Goal: Task Accomplishment & Management: Use online tool/utility

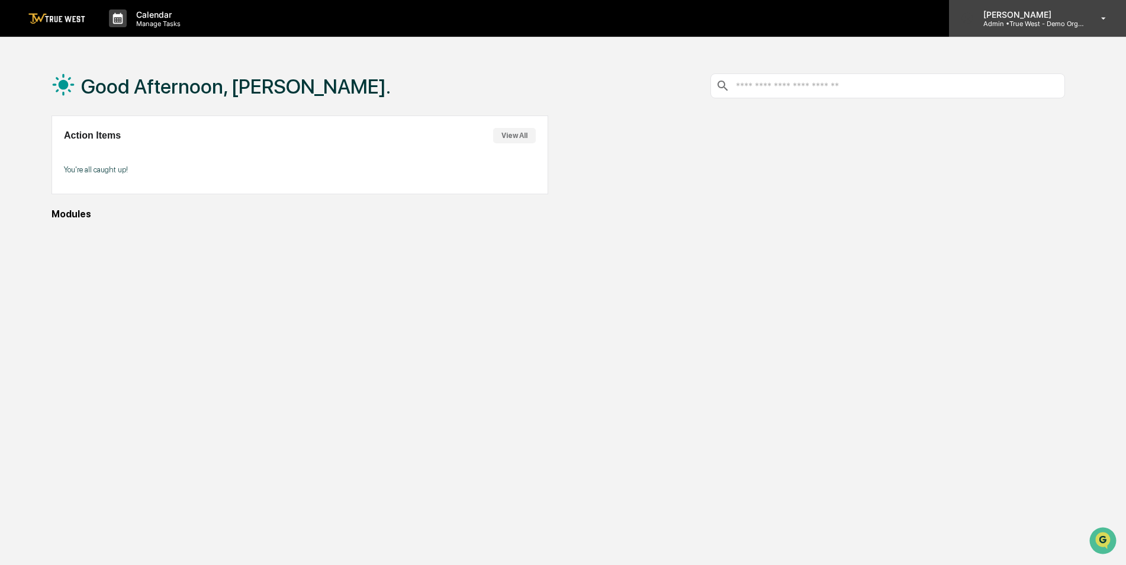
click at [1013, 24] on p "Admin • True West - Demo Organization" at bounding box center [1029, 24] width 110 height 8
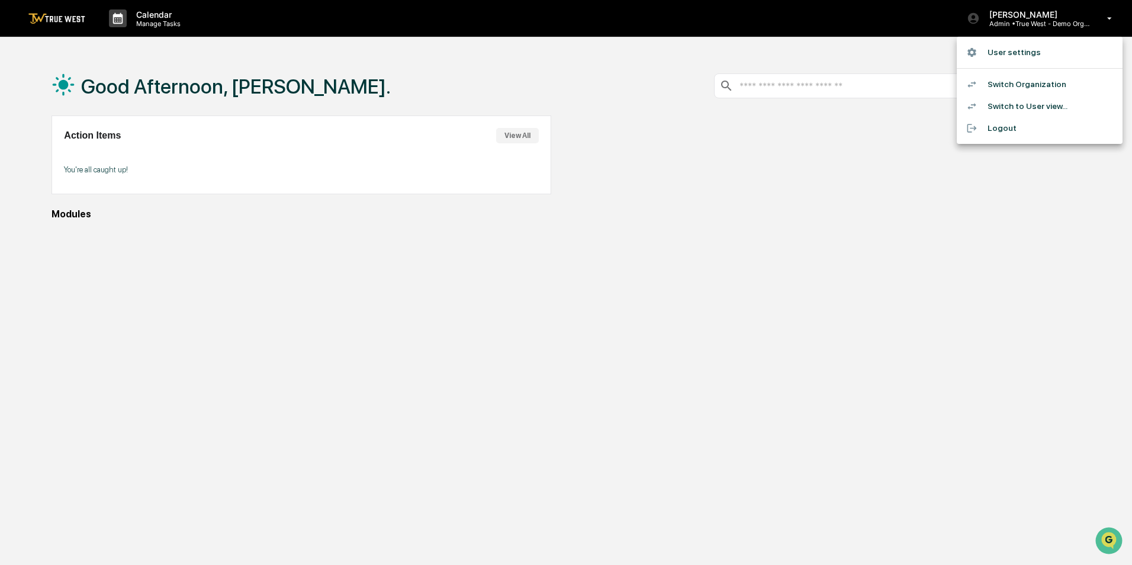
click at [1017, 103] on li "Switch to User view..." at bounding box center [1040, 106] width 166 height 22
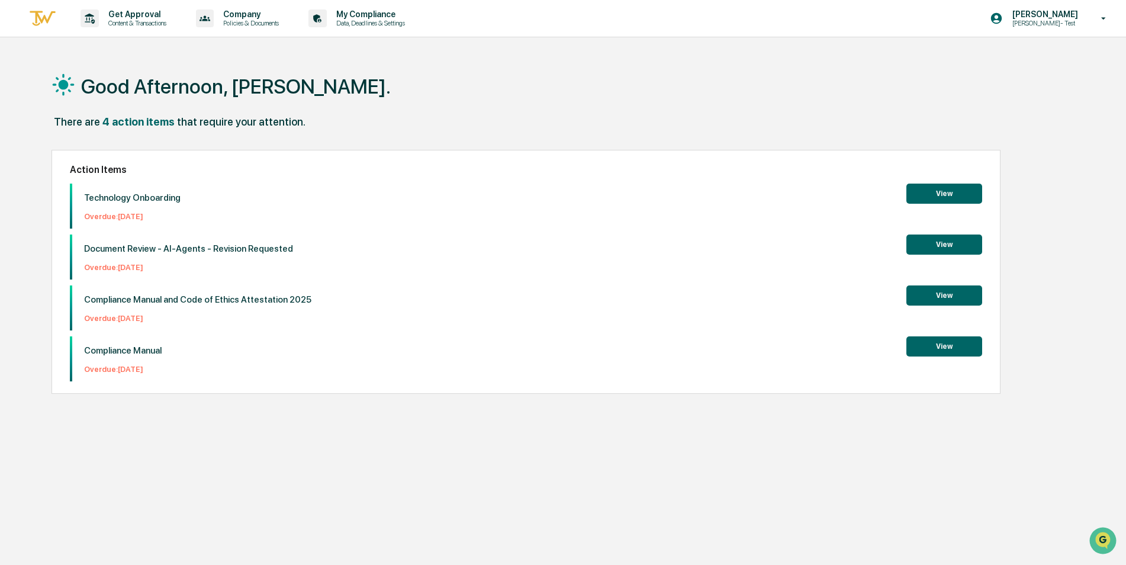
click at [450, 100] on div "Good Afternoon, [PERSON_NAME]." at bounding box center [558, 85] width 1013 height 59
click at [379, 24] on p "Data, Deadlines & Settings" at bounding box center [369, 23] width 84 height 8
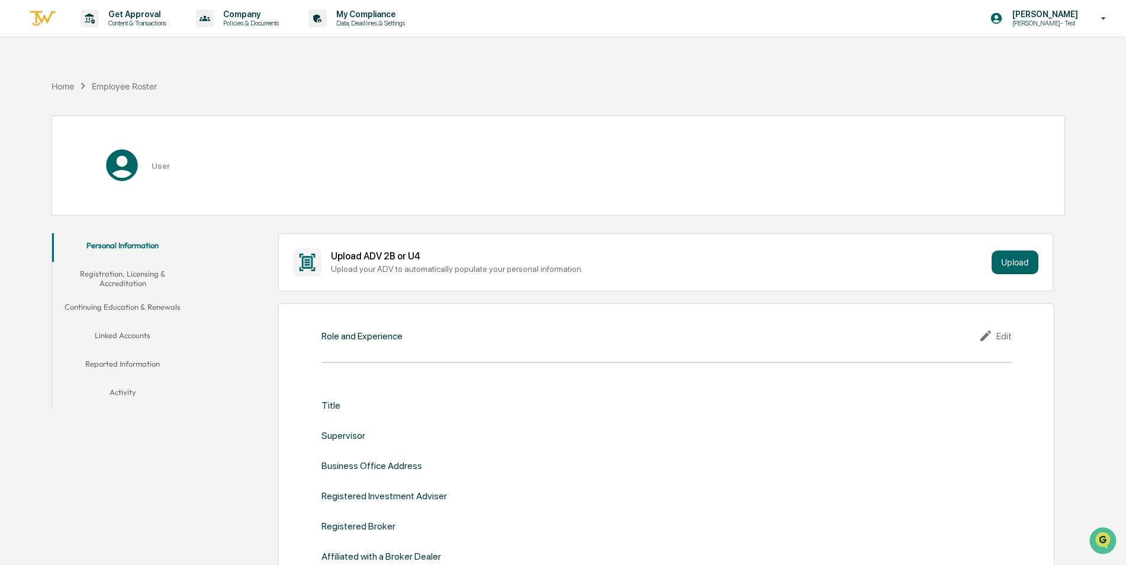
click at [502, 81] on div "Home Employee Roster" at bounding box center [558, 85] width 1013 height 59
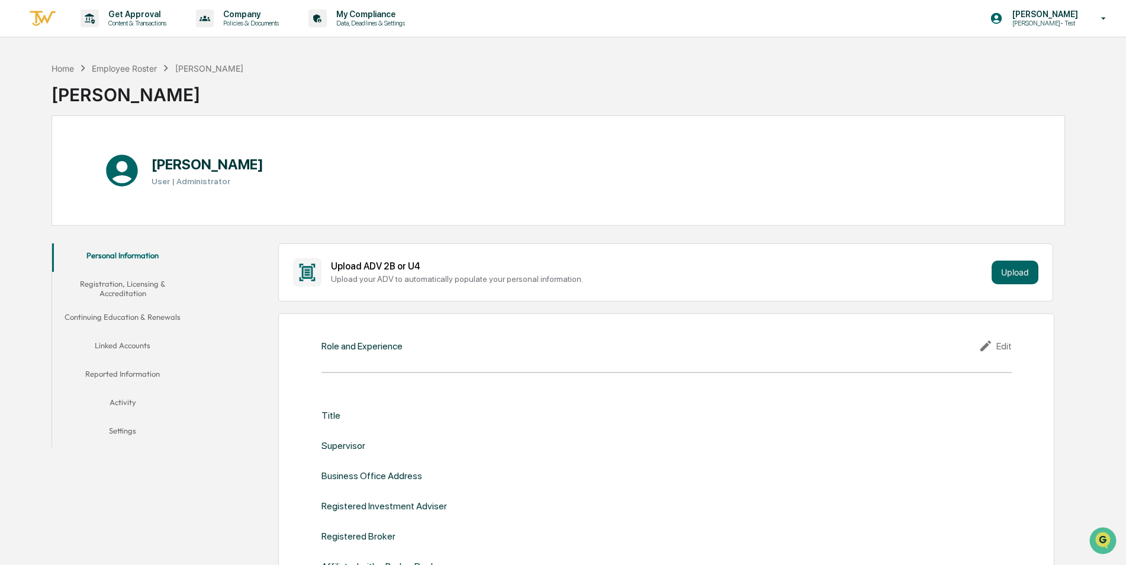
click at [502, 81] on div "Home Employee Roster [PERSON_NAME] [PERSON_NAME]" at bounding box center [558, 85] width 1013 height 59
click at [132, 21] on p "Content & Transactions" at bounding box center [135, 23] width 73 height 8
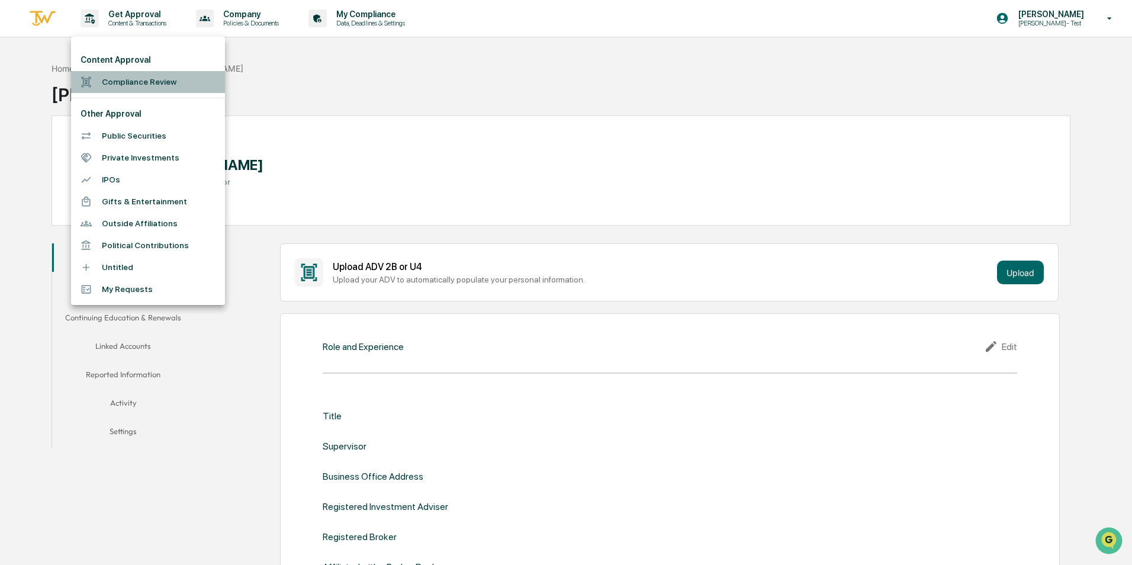
click at [131, 81] on li "Compliance Review" at bounding box center [148, 82] width 154 height 22
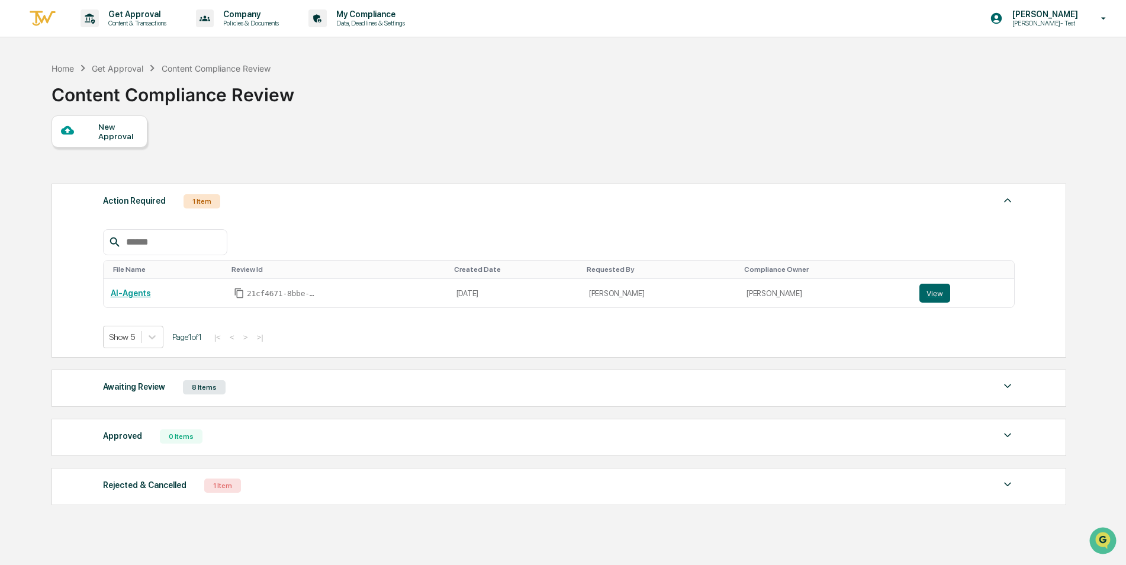
click at [111, 132] on div "New Approval" at bounding box center [118, 131] width 40 height 19
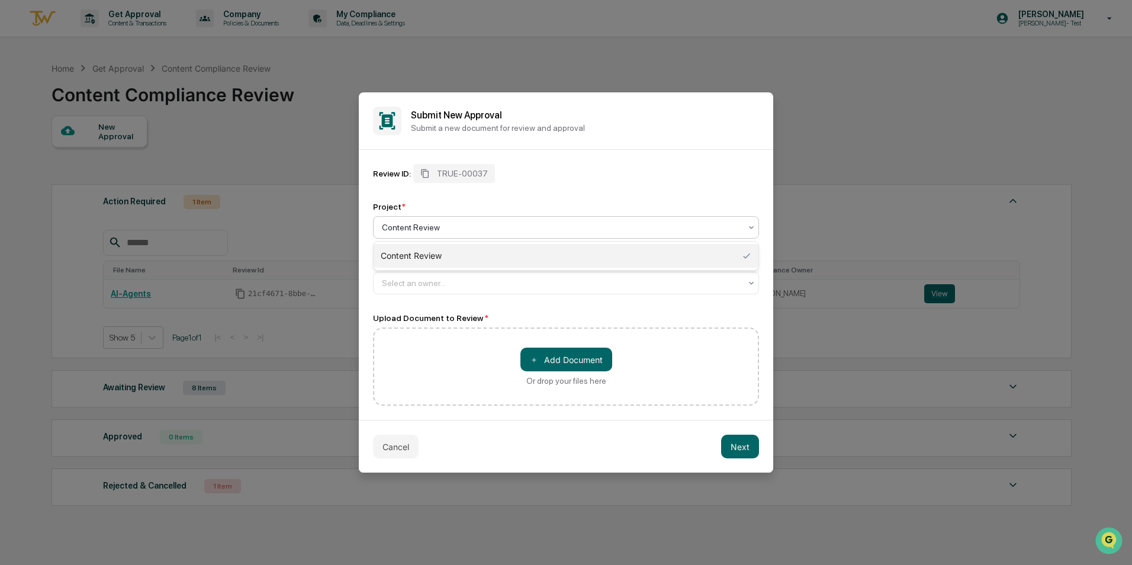
click at [596, 230] on div at bounding box center [561, 227] width 359 height 12
click at [553, 255] on div "Content Review" at bounding box center [566, 256] width 385 height 24
click at [537, 281] on div at bounding box center [561, 283] width 359 height 12
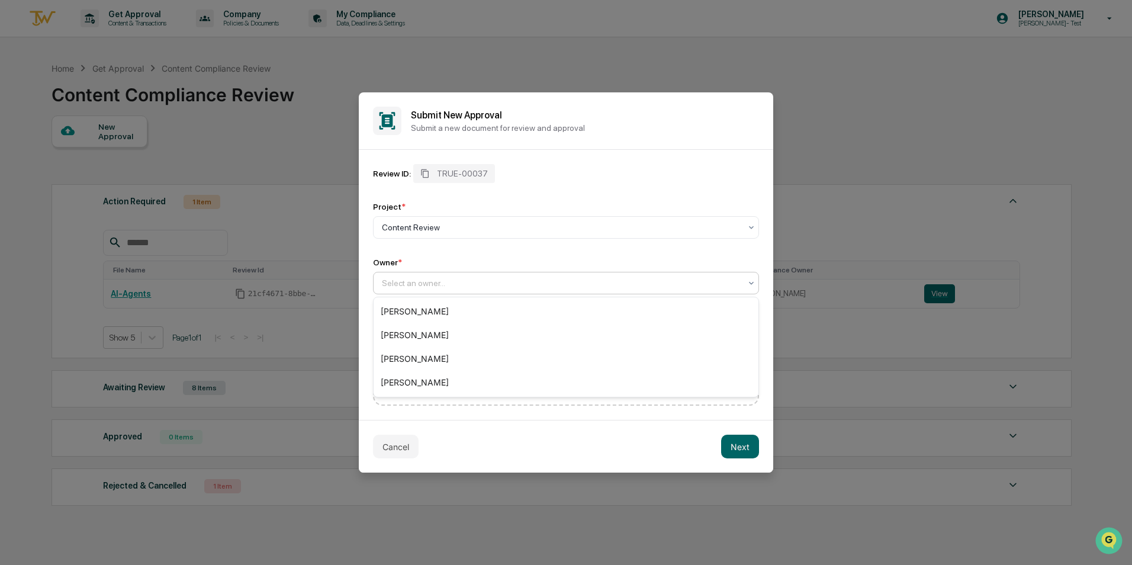
click at [529, 249] on div "Review ID: TRUE-00037 Project * Content Review Owner * 4 results available. Use…" at bounding box center [566, 229] width 386 height 130
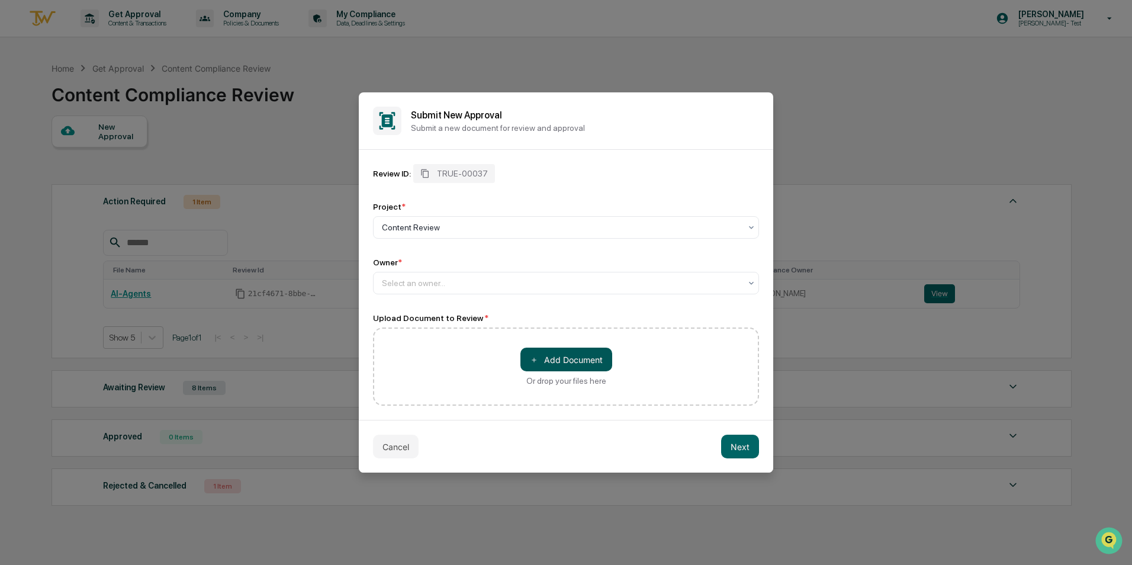
click at [580, 358] on button "＋ Add Document" at bounding box center [566, 359] width 92 height 24
click at [671, 252] on div "Review ID: TRUE-00037 Project * Content Review Owner * Select an owner..." at bounding box center [566, 229] width 386 height 130
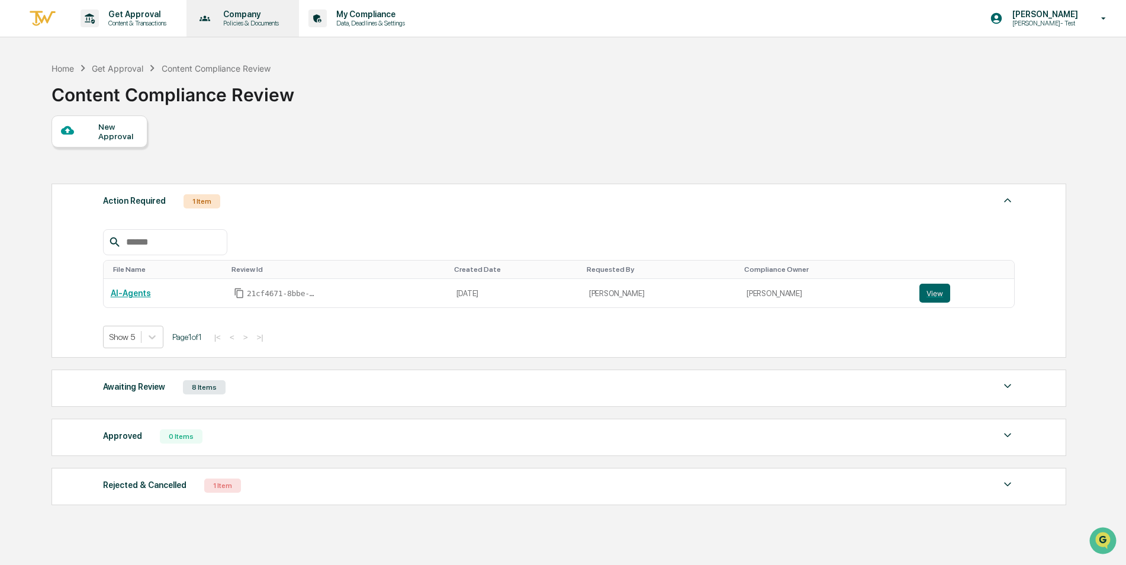
click at [249, 12] on p "Company" at bounding box center [249, 13] width 71 height 9
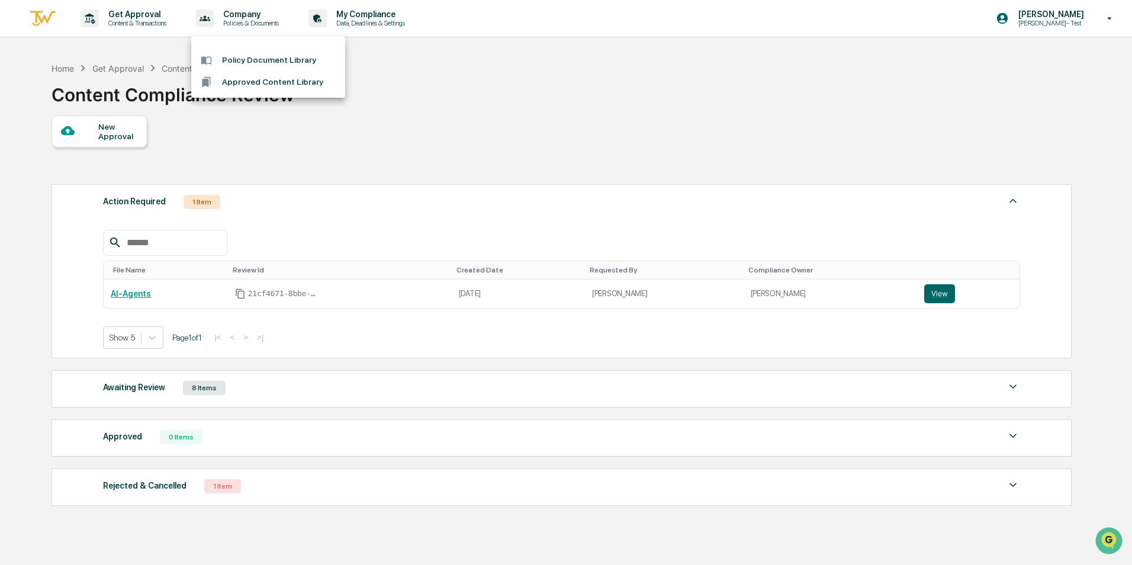
click at [455, 107] on div at bounding box center [566, 282] width 1132 height 565
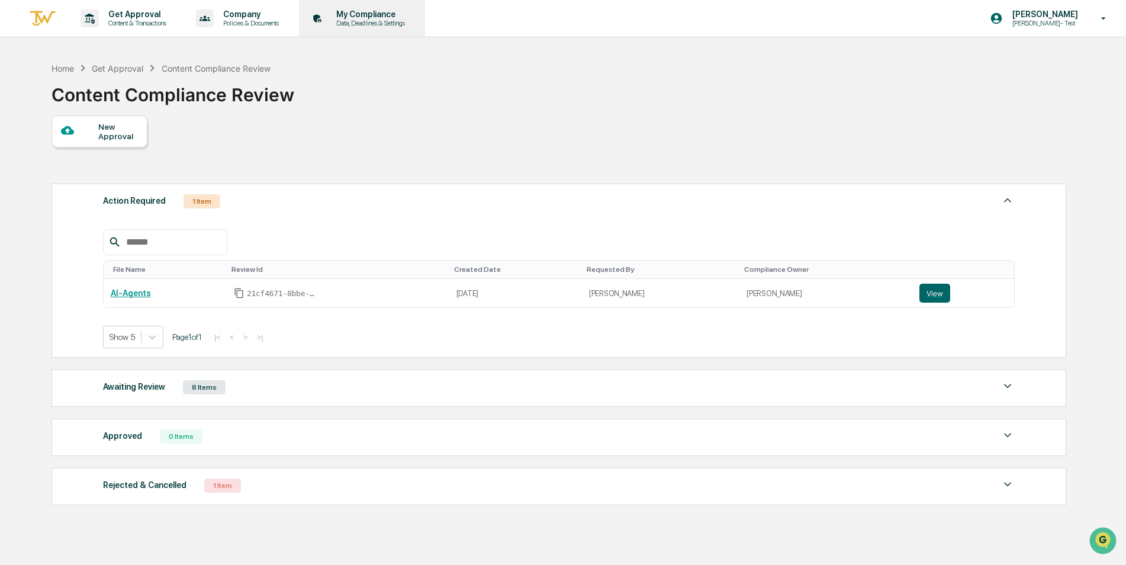
click at [384, 20] on p "Data, Deadlines & Settings" at bounding box center [369, 23] width 84 height 8
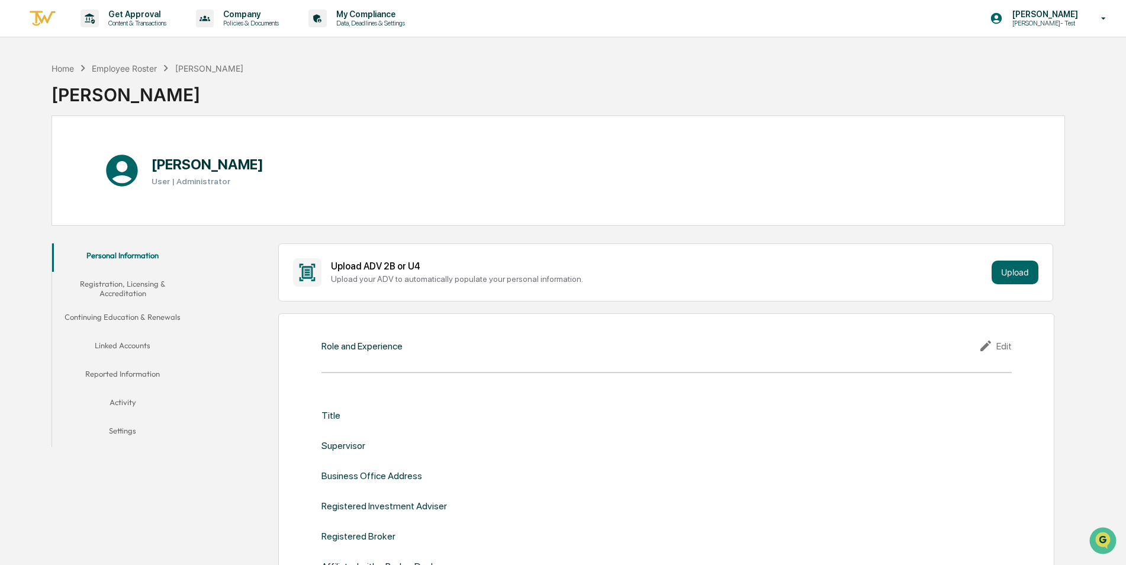
click at [554, 132] on div "[PERSON_NAME] User | Administrator" at bounding box center [558, 170] width 1013 height 110
click at [1042, 21] on p "[PERSON_NAME]- Test" at bounding box center [1043, 23] width 81 height 8
click at [1019, 82] on li "Switch Organization" at bounding box center [1040, 82] width 166 height 22
